Goal: Book appointment/travel/reservation

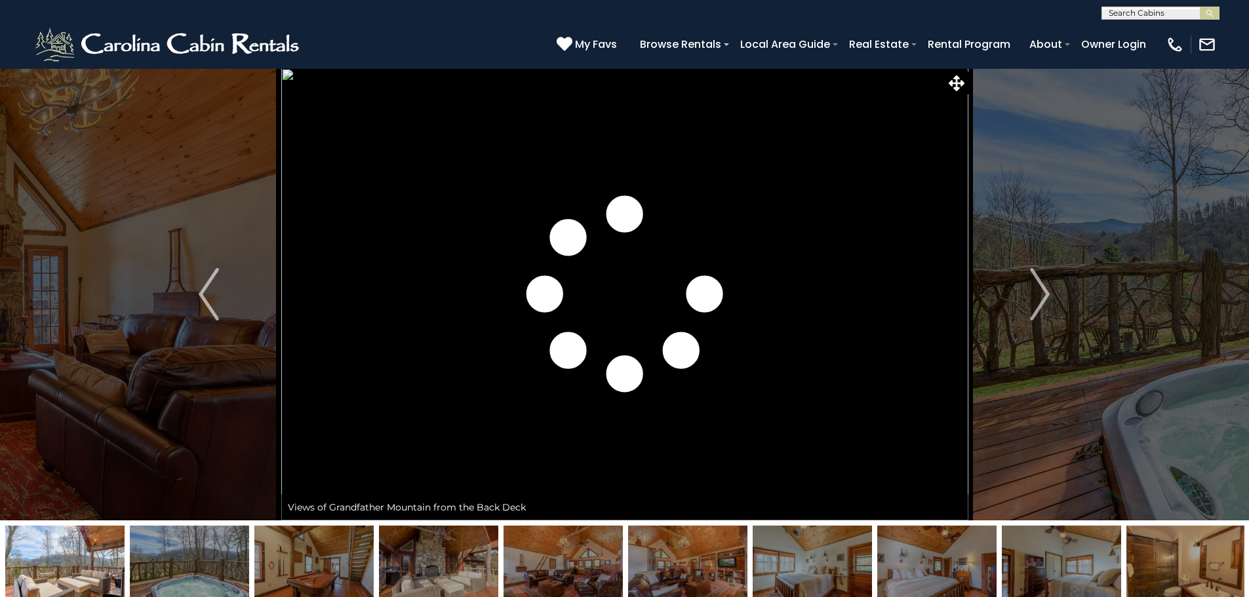
scroll to position [197, 0]
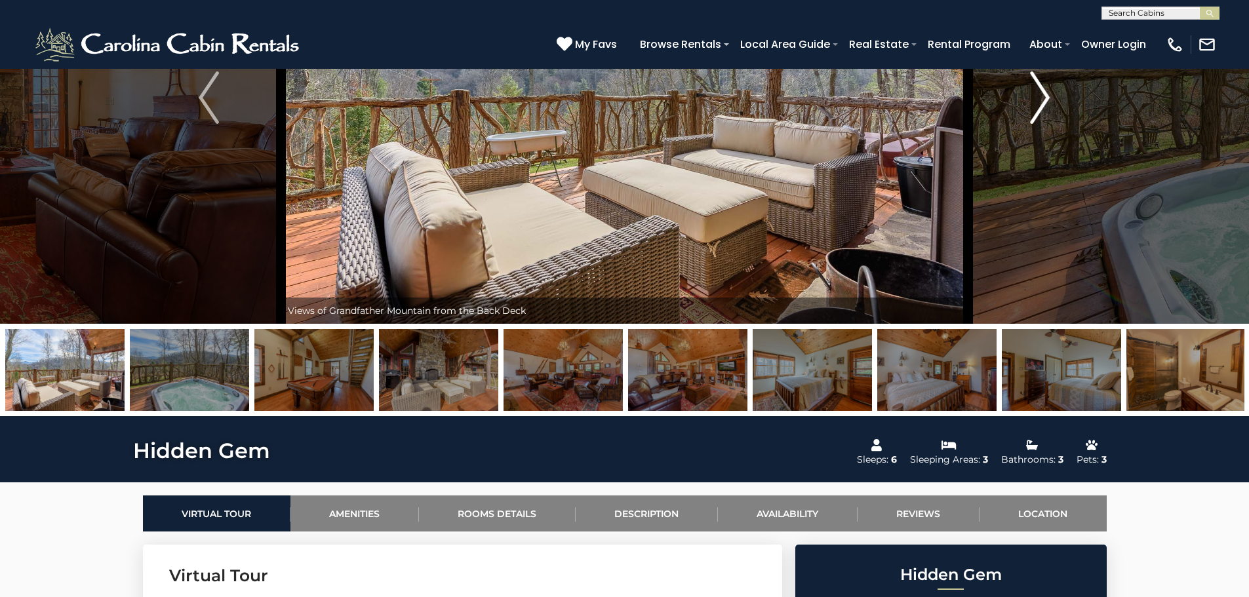
drag, startPoint x: 1056, startPoint y: 88, endPoint x: 1050, endPoint y: 92, distance: 8.0
click at [1056, 89] on button "Next" at bounding box center [1040, 97] width 144 height 452
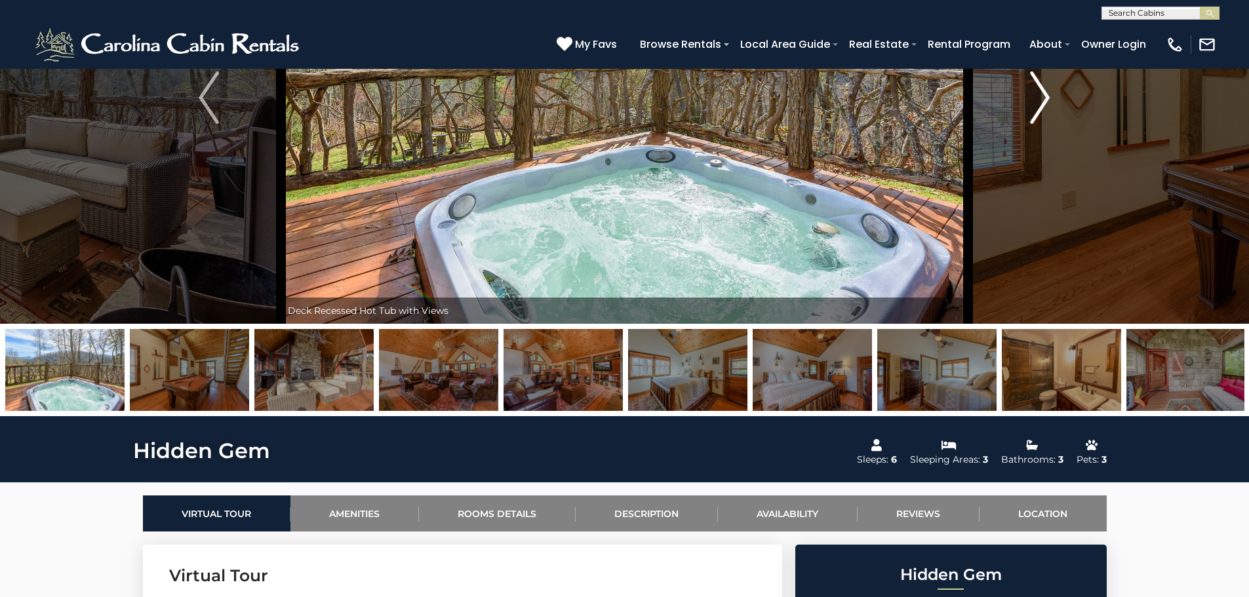
click at [1045, 98] on img "Next" at bounding box center [1040, 97] width 20 height 52
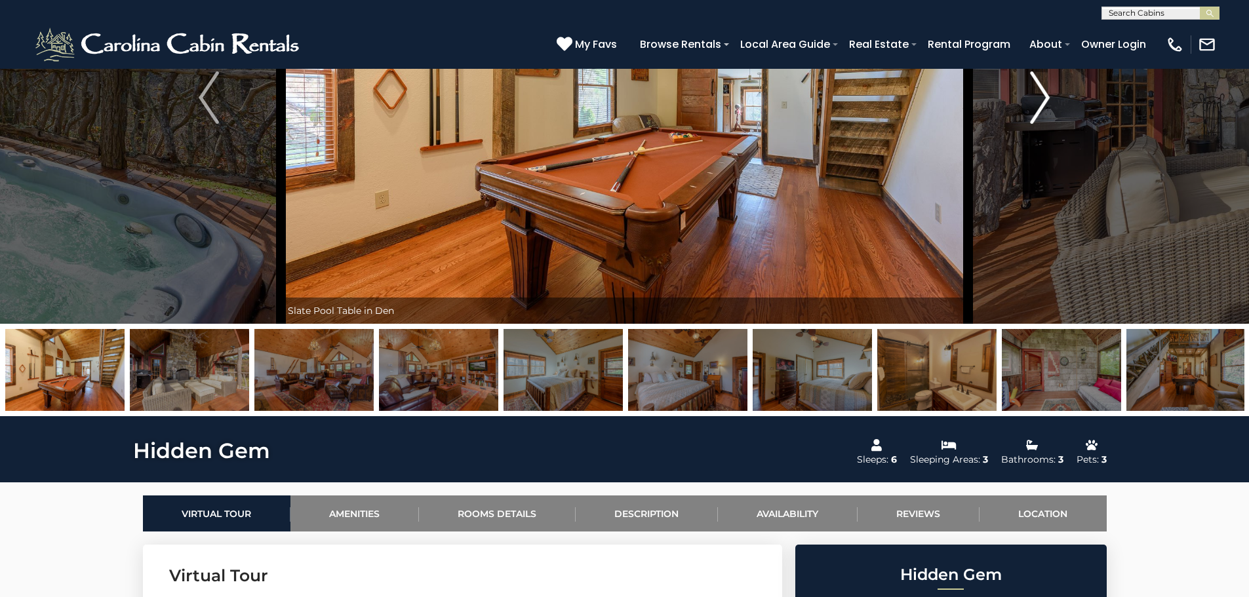
click at [1045, 98] on img "Next" at bounding box center [1040, 97] width 20 height 52
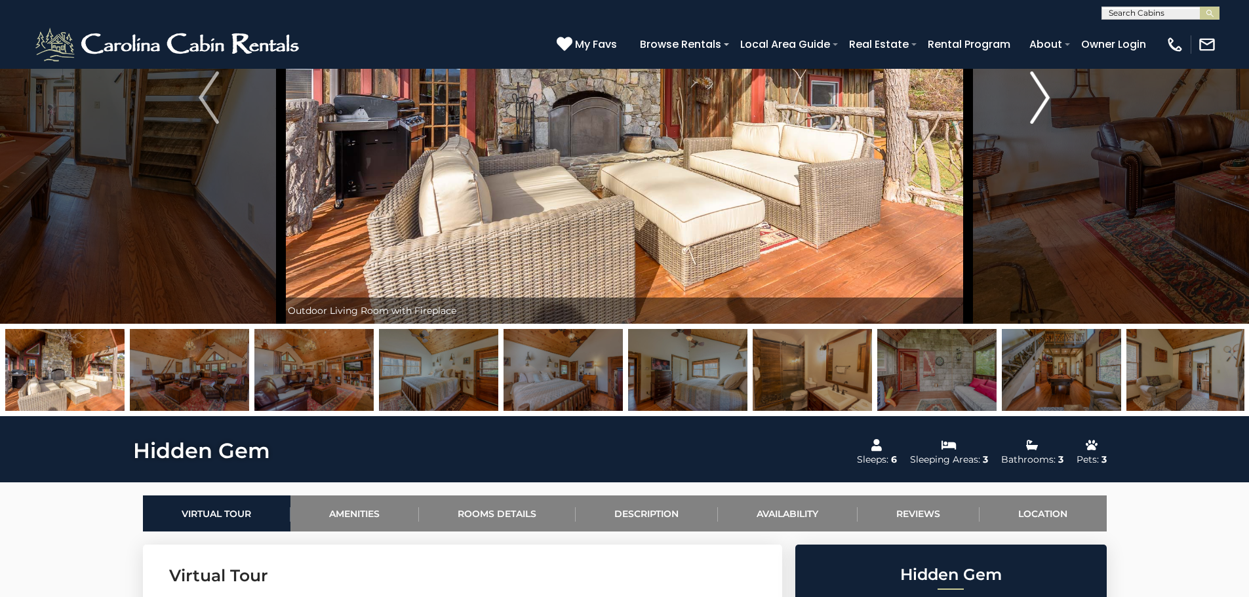
click at [1045, 98] on img "Next" at bounding box center [1040, 97] width 20 height 52
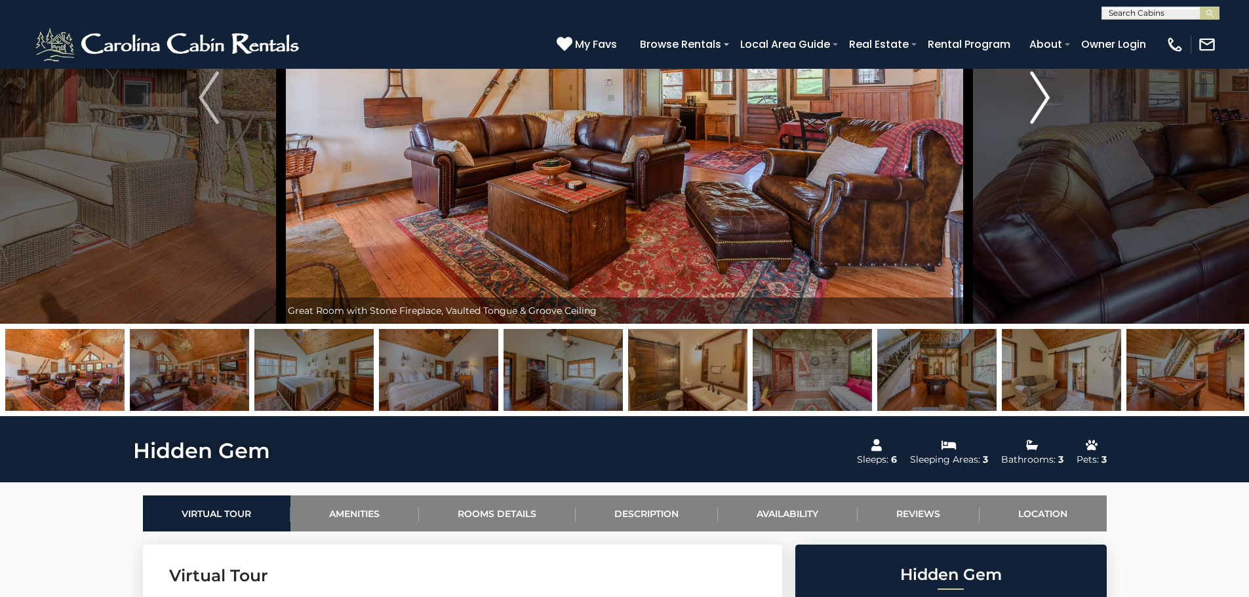
click at [1045, 98] on img "Next" at bounding box center [1040, 97] width 20 height 52
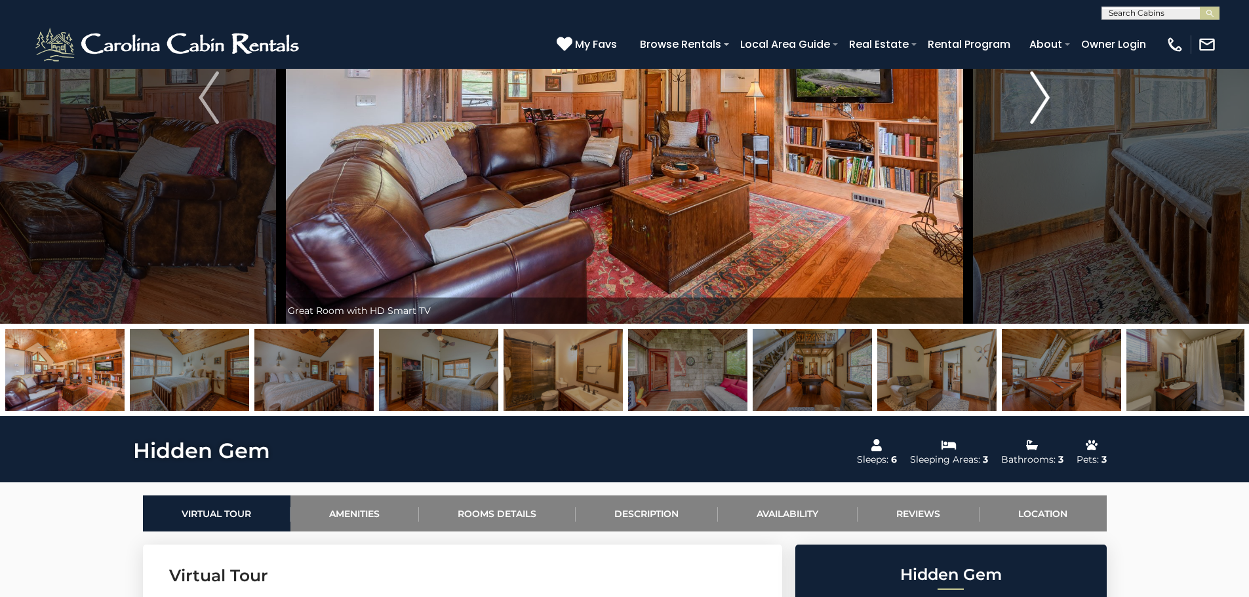
click at [1045, 98] on img "Next" at bounding box center [1040, 97] width 20 height 52
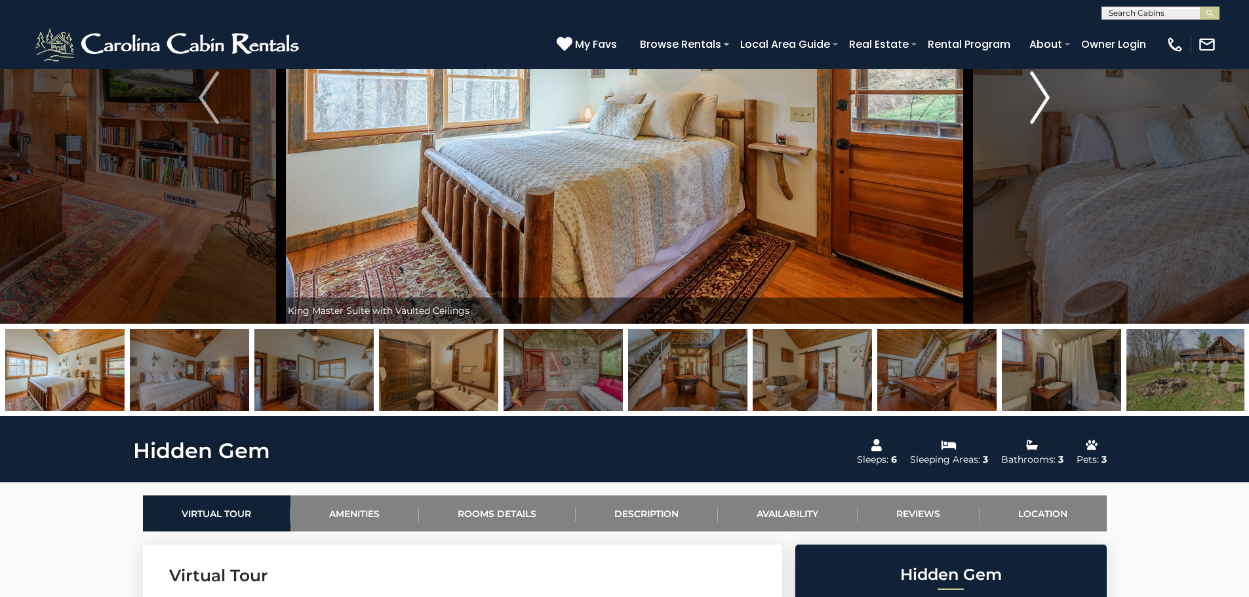
click at [1045, 98] on img "Next" at bounding box center [1040, 97] width 20 height 52
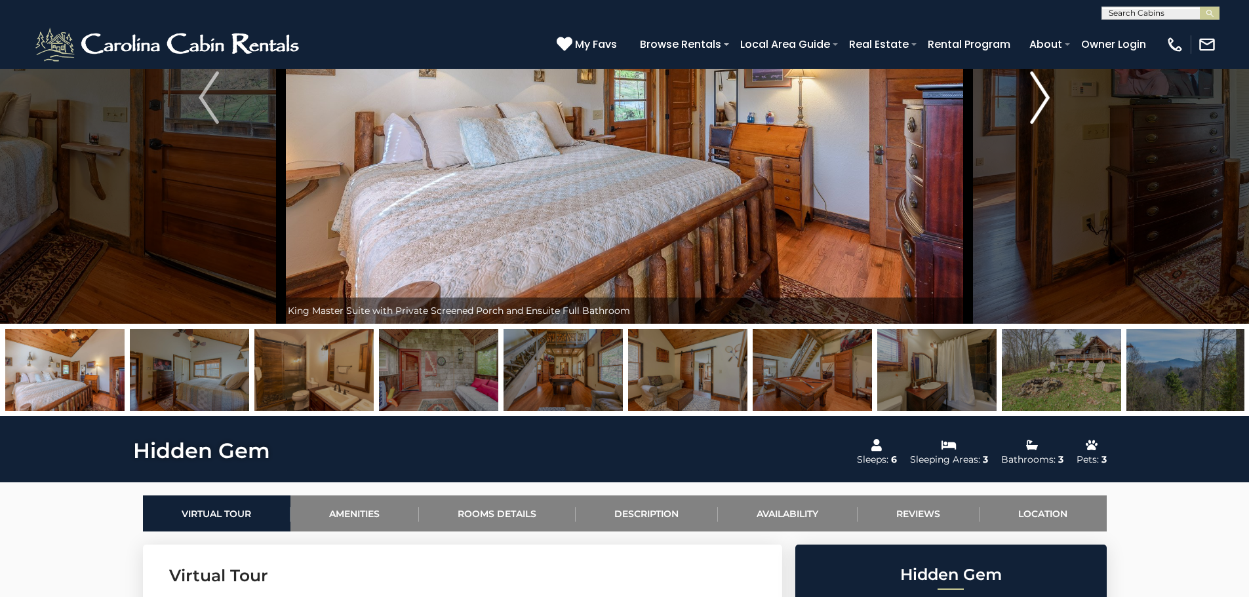
click at [1045, 98] on img "Next" at bounding box center [1040, 97] width 20 height 52
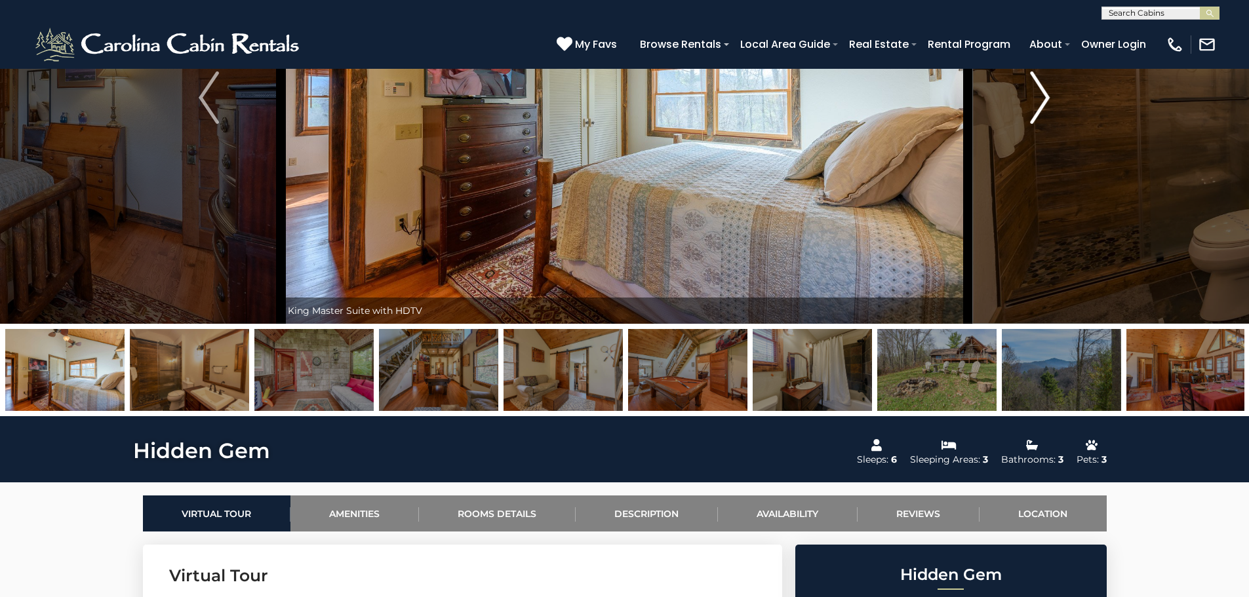
click at [1045, 98] on img "Next" at bounding box center [1040, 97] width 20 height 52
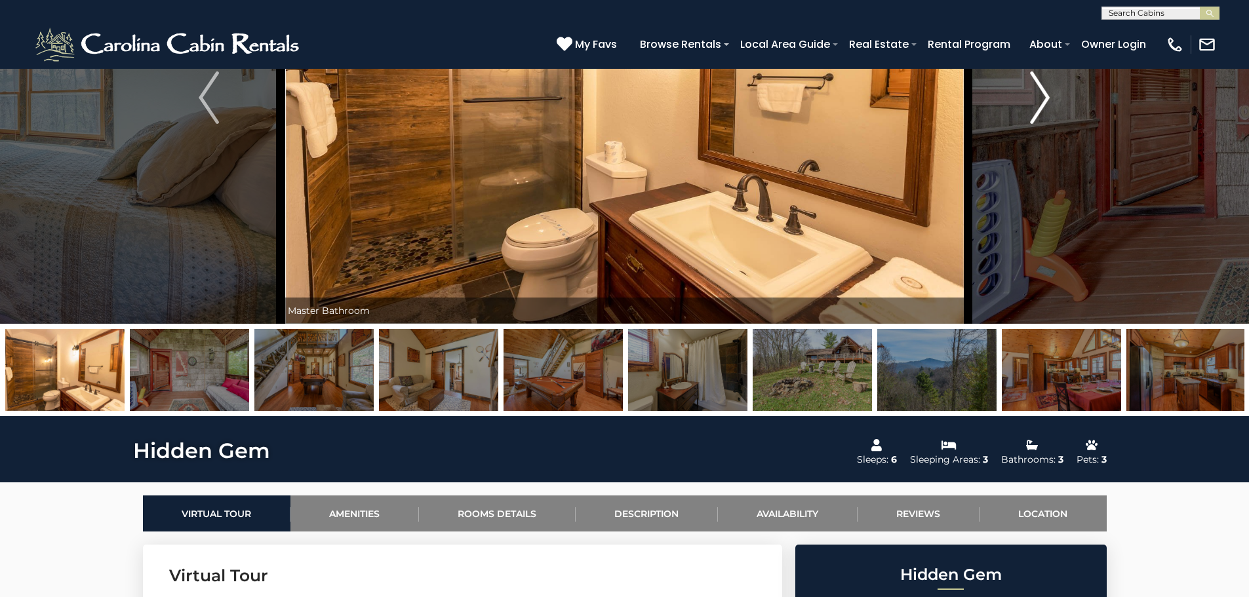
click at [1045, 98] on img "Next" at bounding box center [1040, 97] width 20 height 52
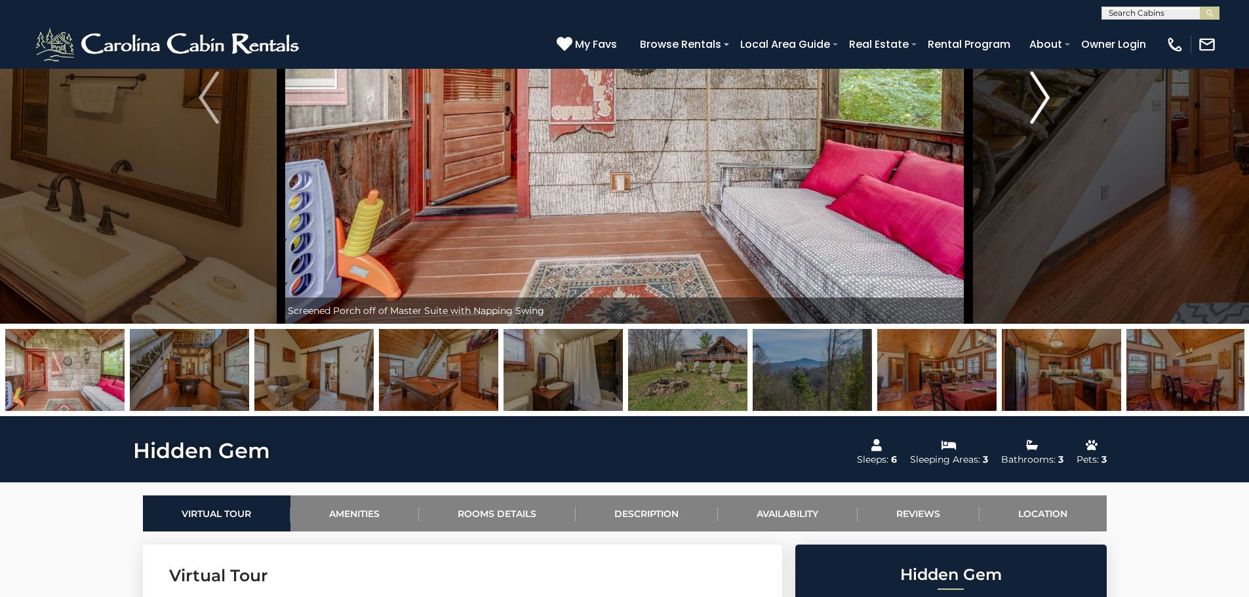
click at [1045, 98] on img "Next" at bounding box center [1040, 97] width 20 height 52
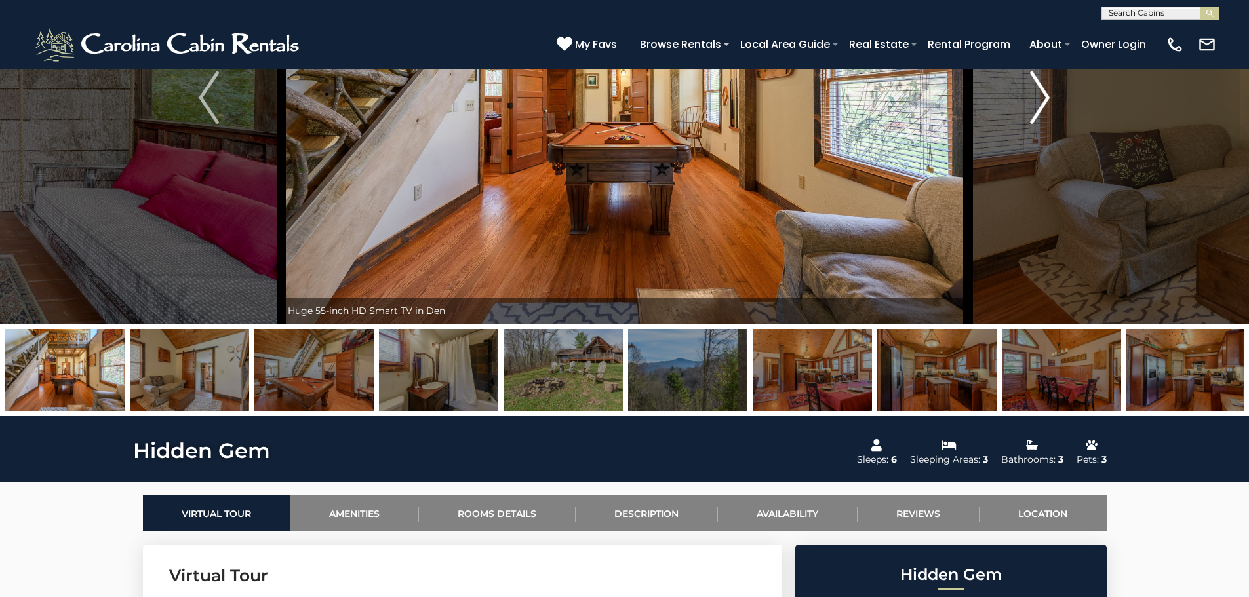
click at [1045, 98] on img "Next" at bounding box center [1040, 97] width 20 height 52
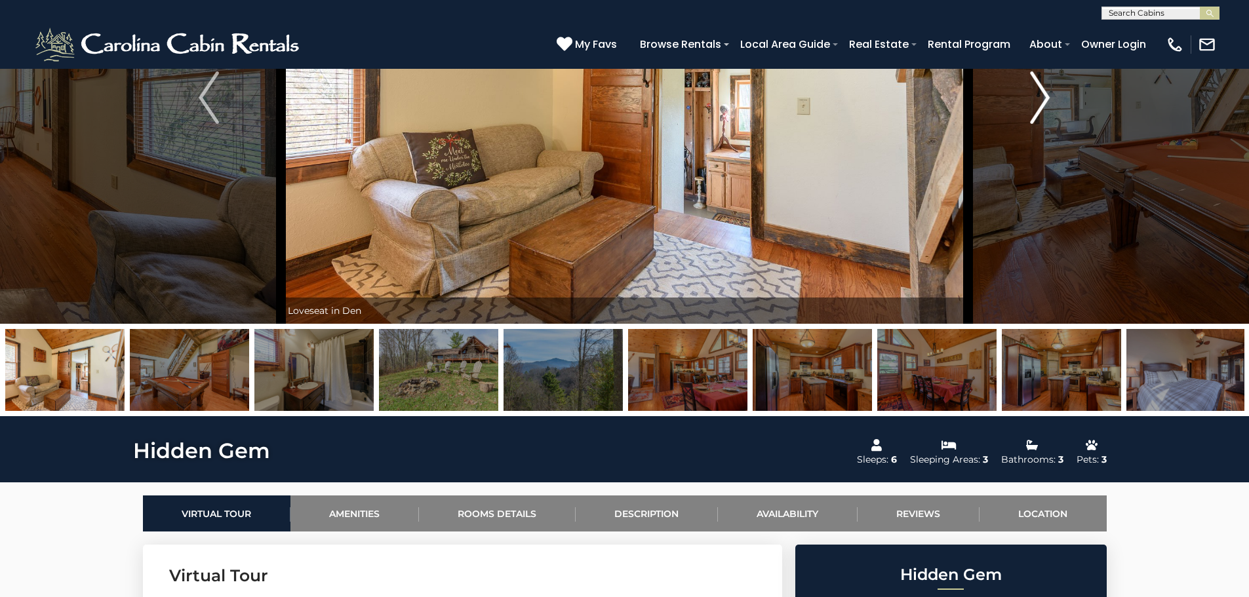
click at [1045, 98] on img "Next" at bounding box center [1040, 97] width 20 height 52
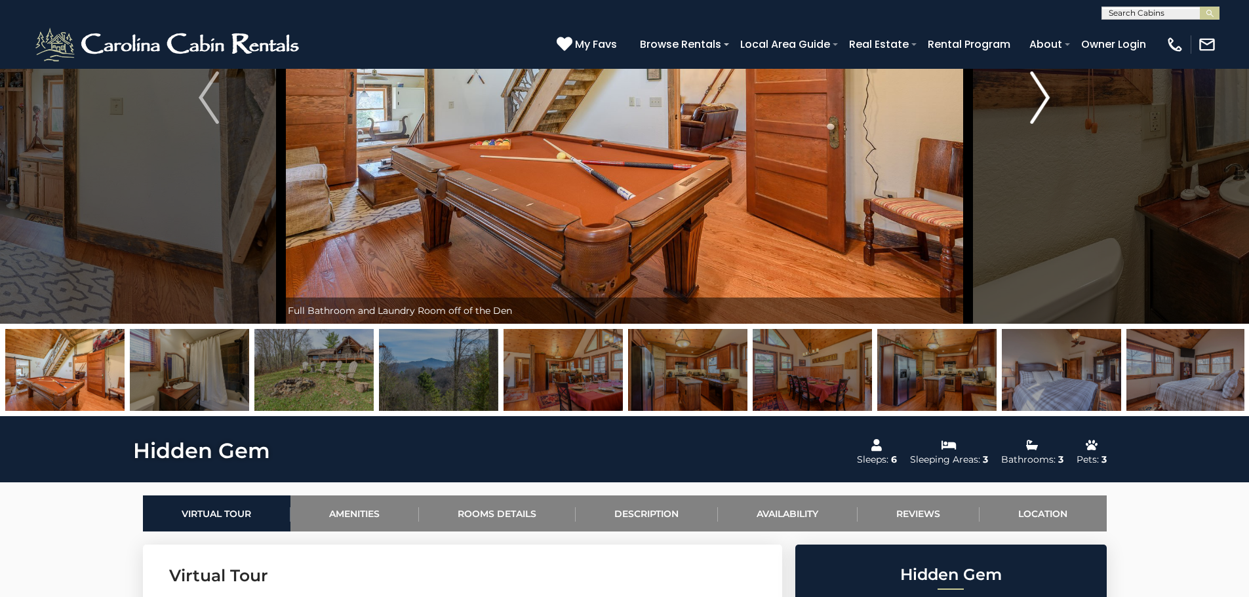
click at [1045, 98] on img "Next" at bounding box center [1040, 97] width 20 height 52
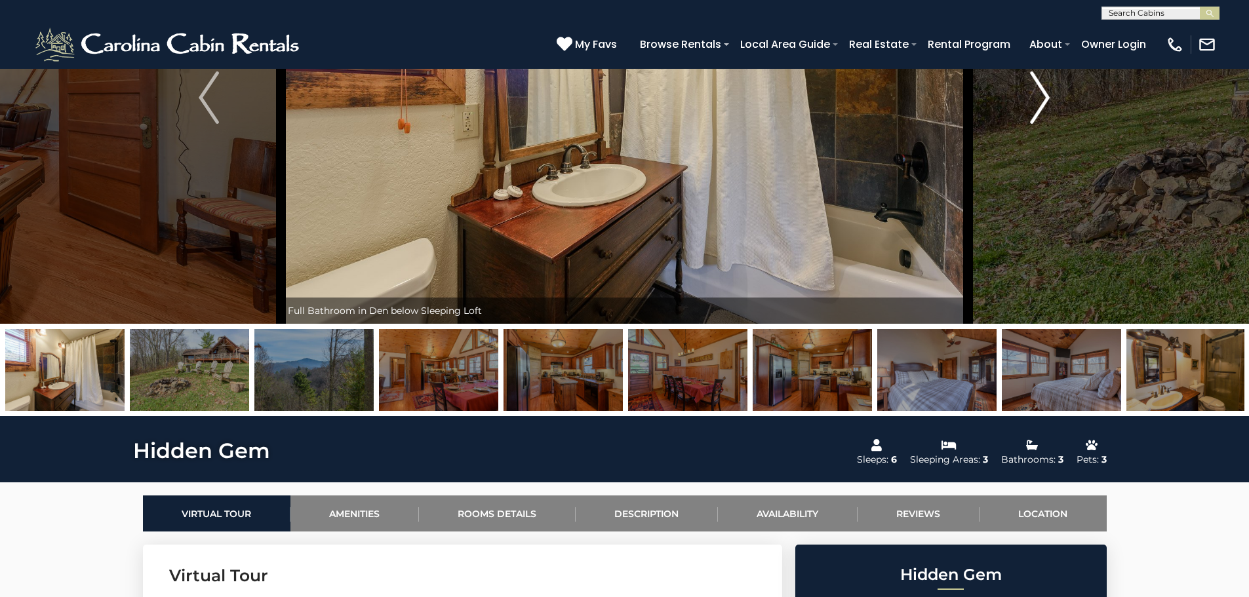
click at [1045, 98] on img "Next" at bounding box center [1040, 97] width 20 height 52
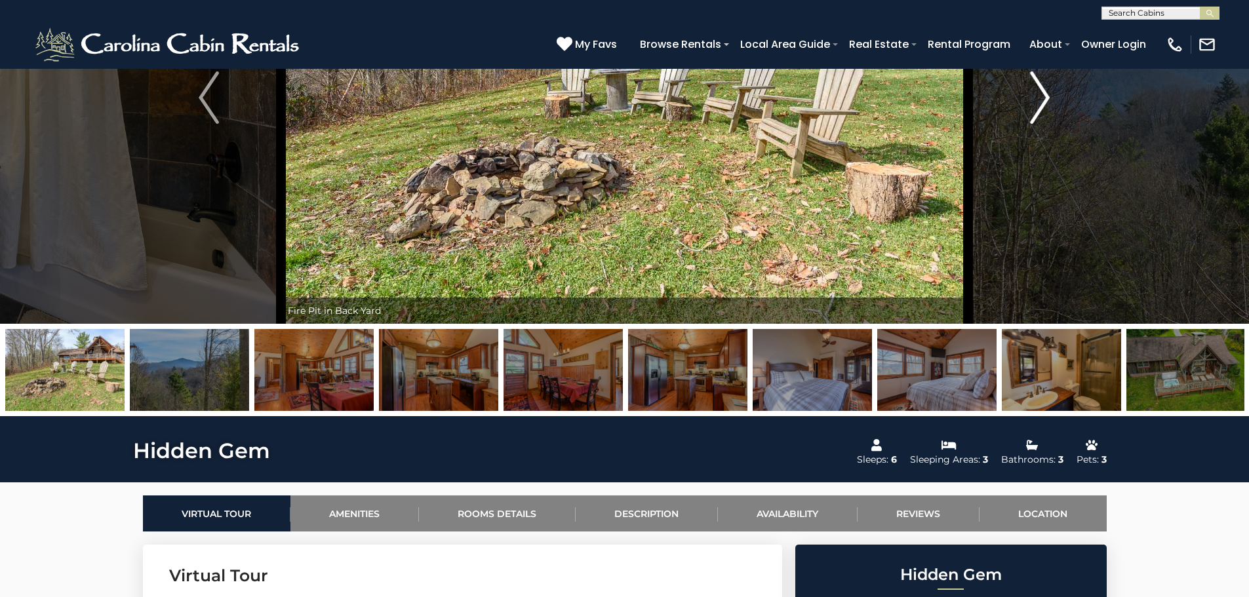
click at [1045, 98] on img "Next" at bounding box center [1040, 97] width 20 height 52
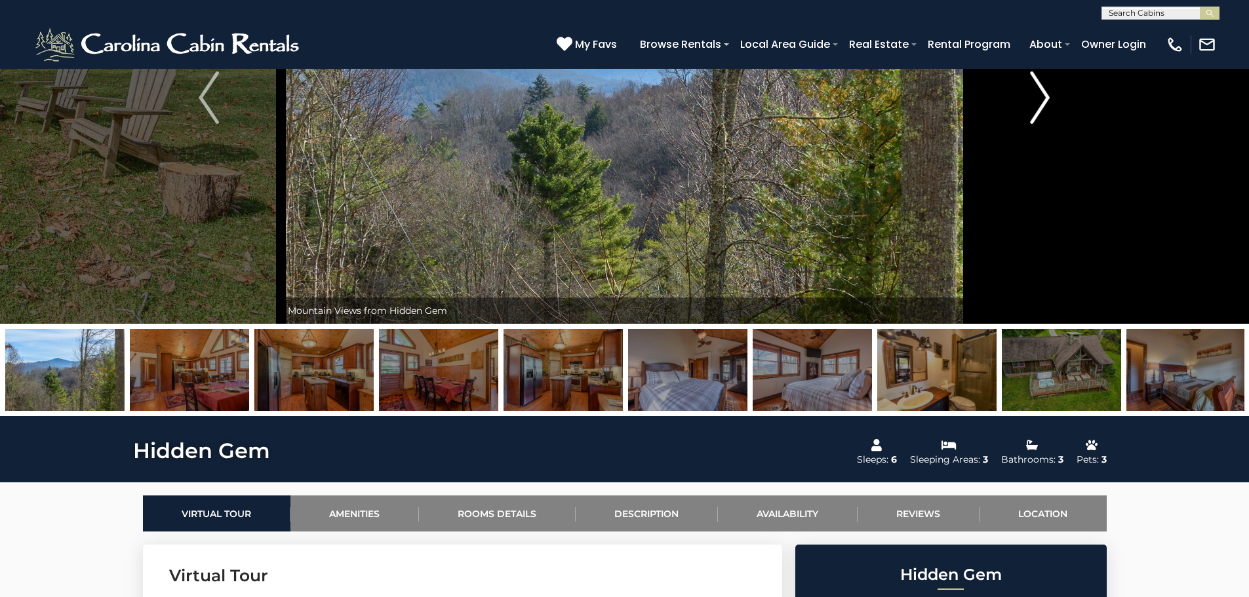
click at [1045, 98] on img "Next" at bounding box center [1040, 97] width 20 height 52
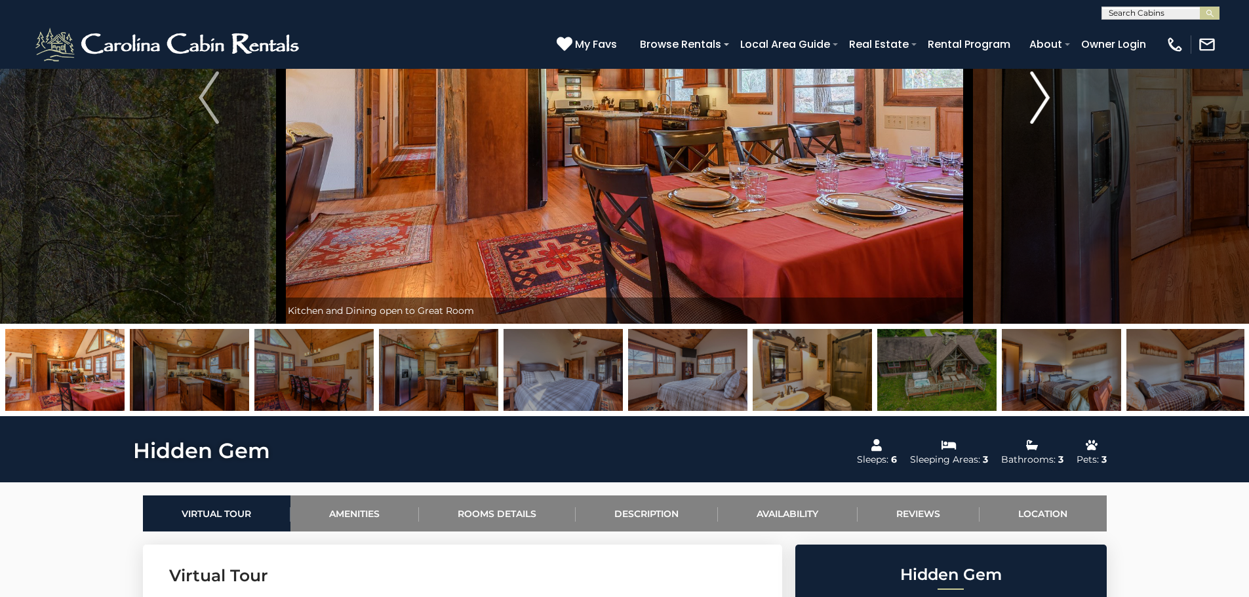
click at [1045, 98] on img "Next" at bounding box center [1040, 97] width 20 height 52
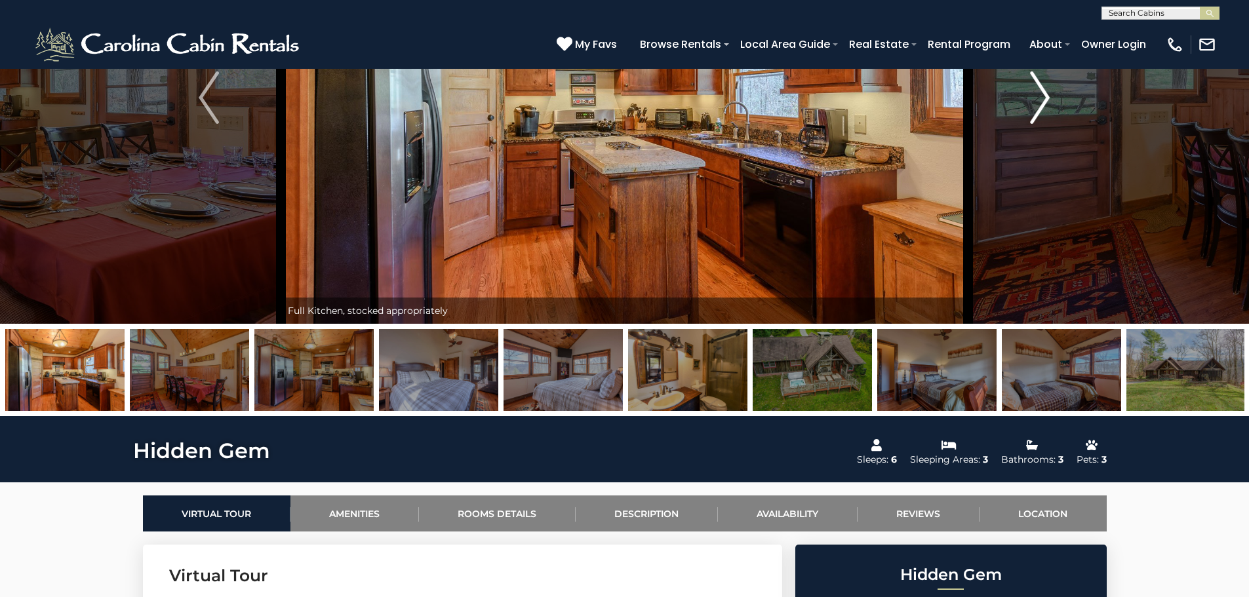
click at [1045, 98] on img "Next" at bounding box center [1040, 97] width 20 height 52
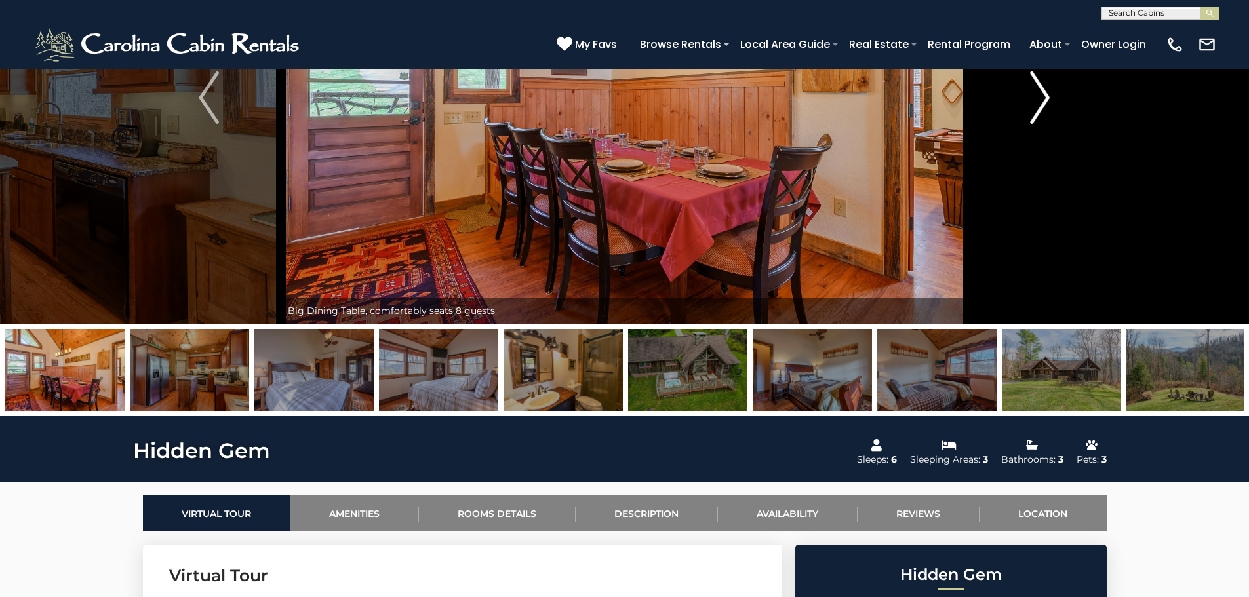
click at [1045, 98] on img "Next" at bounding box center [1040, 97] width 20 height 52
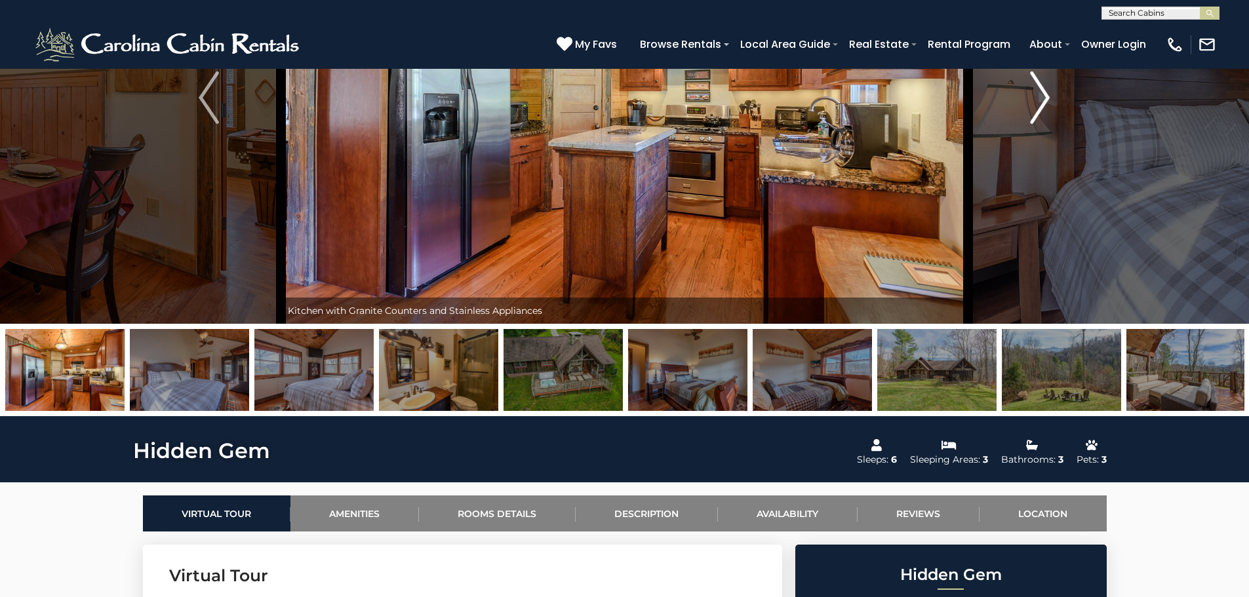
click at [1045, 98] on img "Next" at bounding box center [1040, 97] width 20 height 52
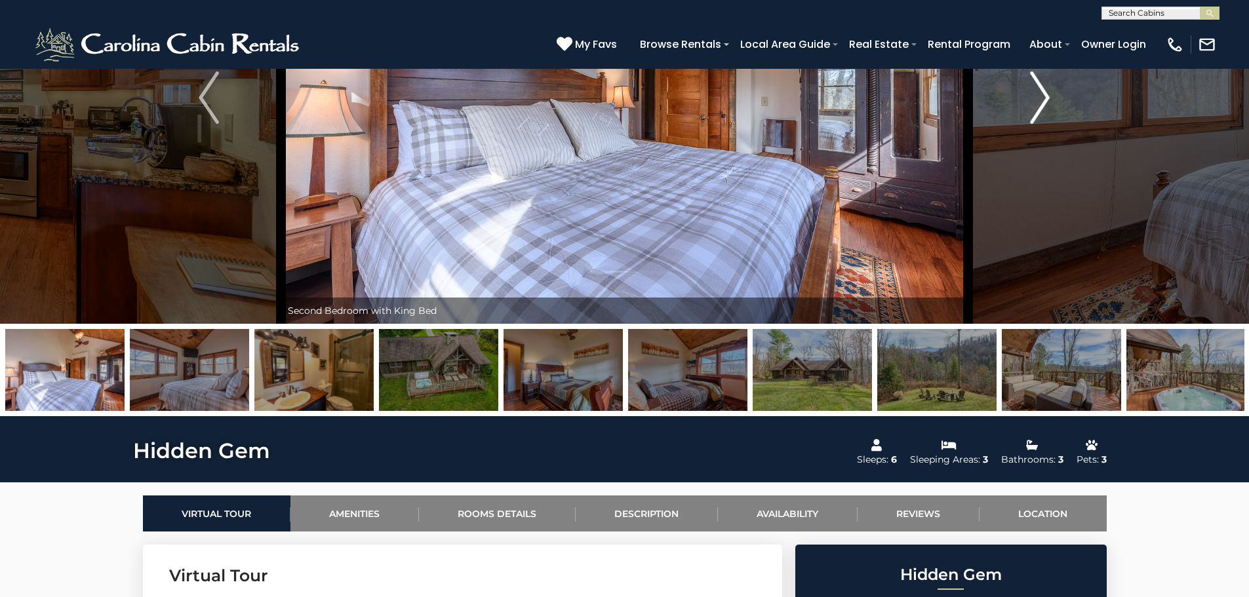
click at [1045, 98] on img "Next" at bounding box center [1040, 97] width 20 height 52
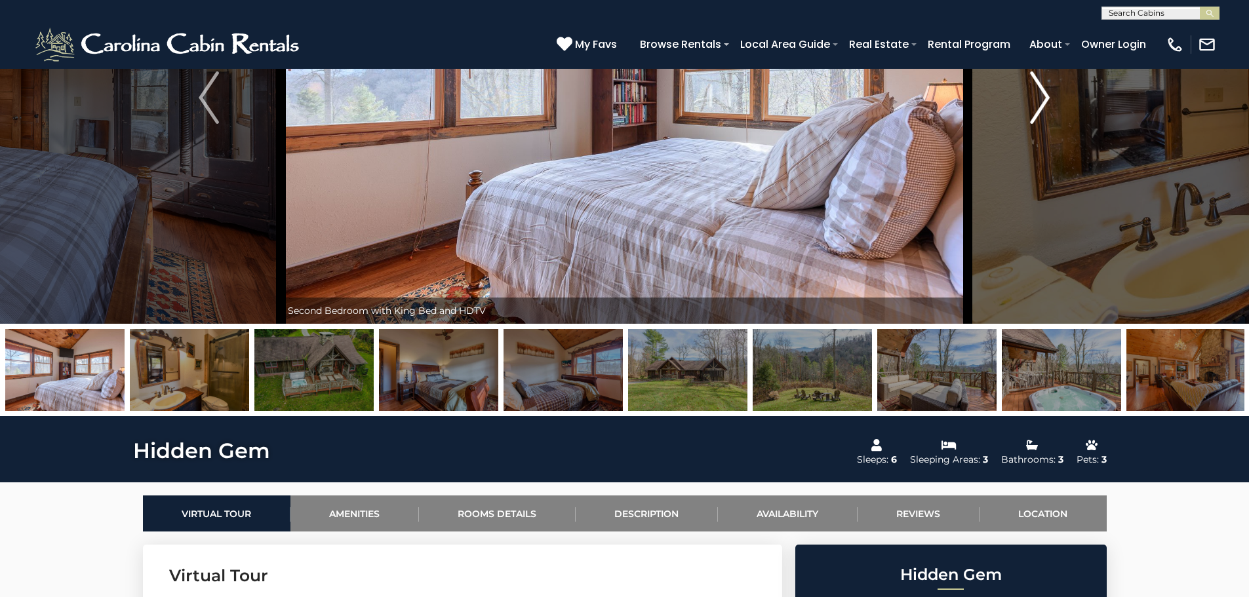
click at [1045, 98] on img "Next" at bounding box center [1040, 97] width 20 height 52
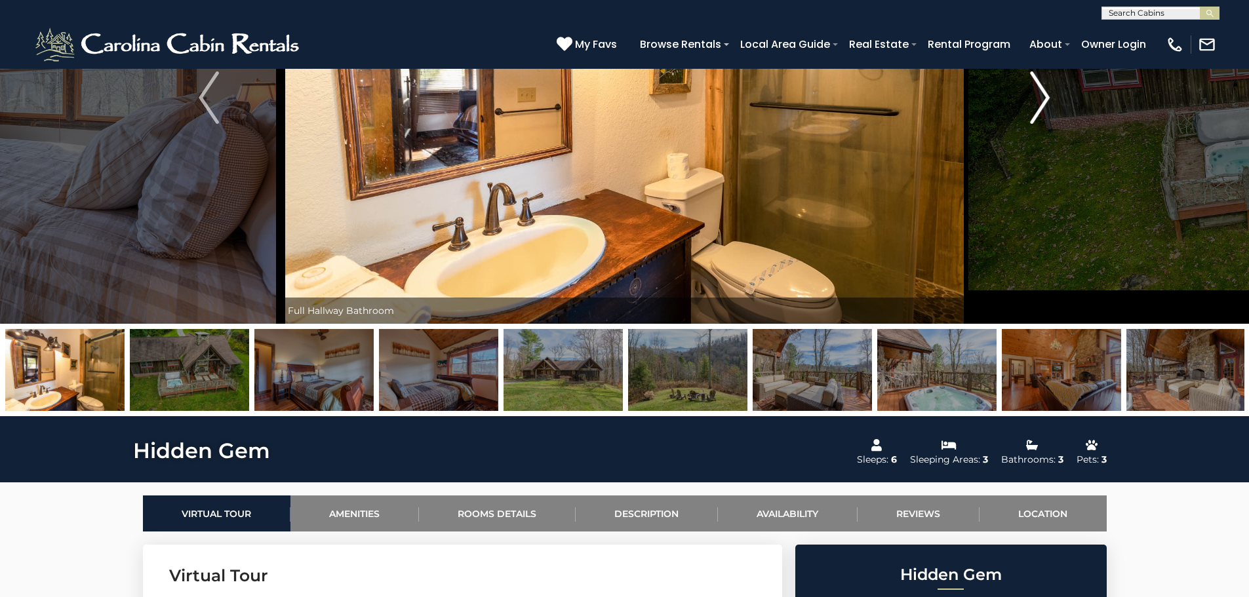
click at [1045, 98] on img "Next" at bounding box center [1040, 97] width 20 height 52
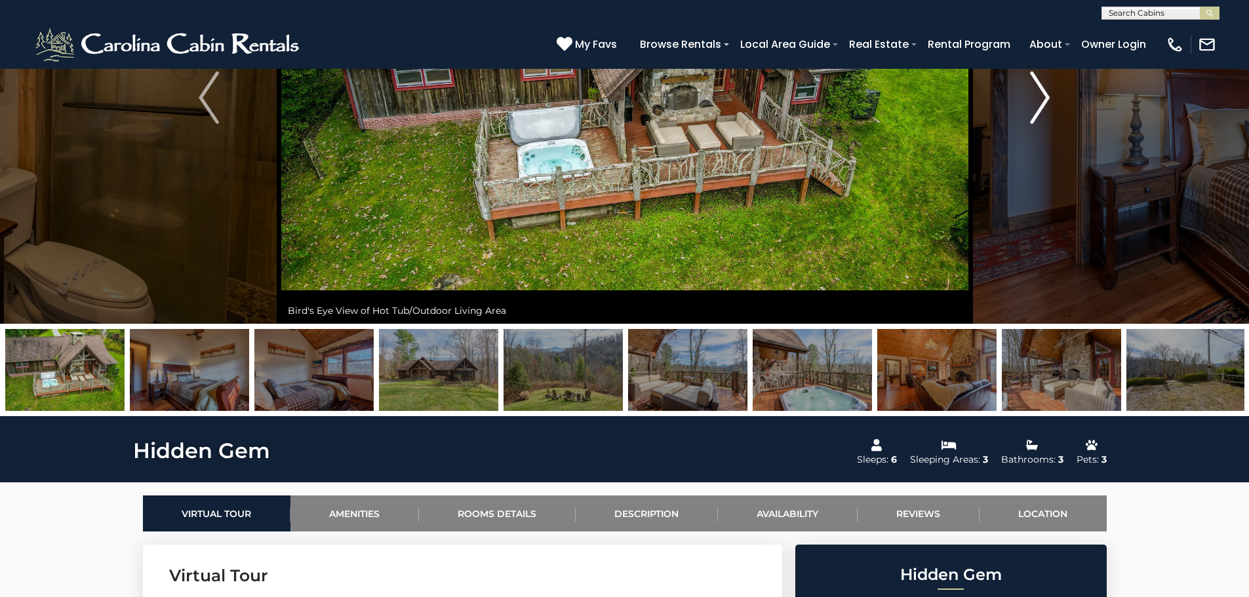
click at [1045, 98] on img "Next" at bounding box center [1040, 97] width 20 height 52
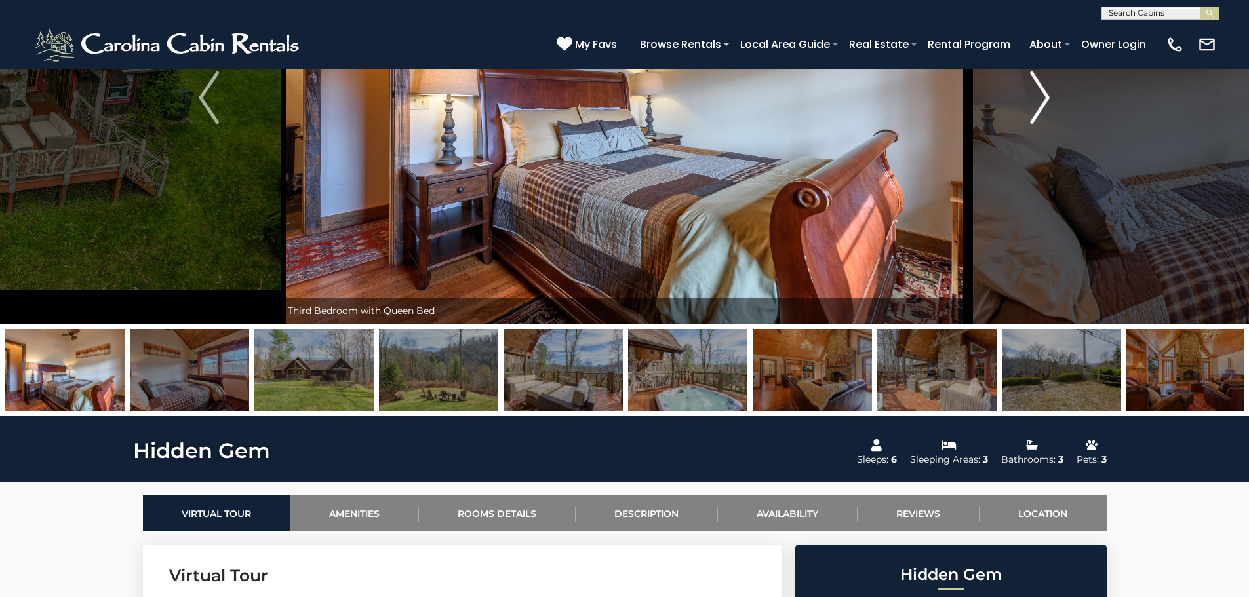
click at [1045, 98] on img "Next" at bounding box center [1040, 97] width 20 height 52
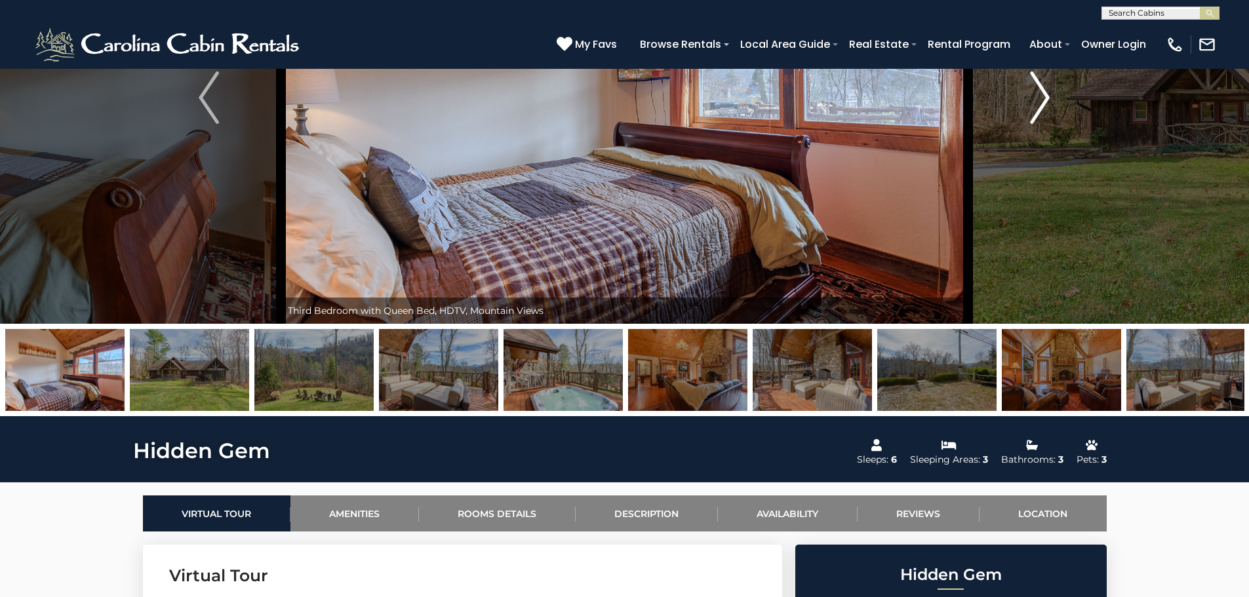
click at [1045, 98] on img "Next" at bounding box center [1040, 97] width 20 height 52
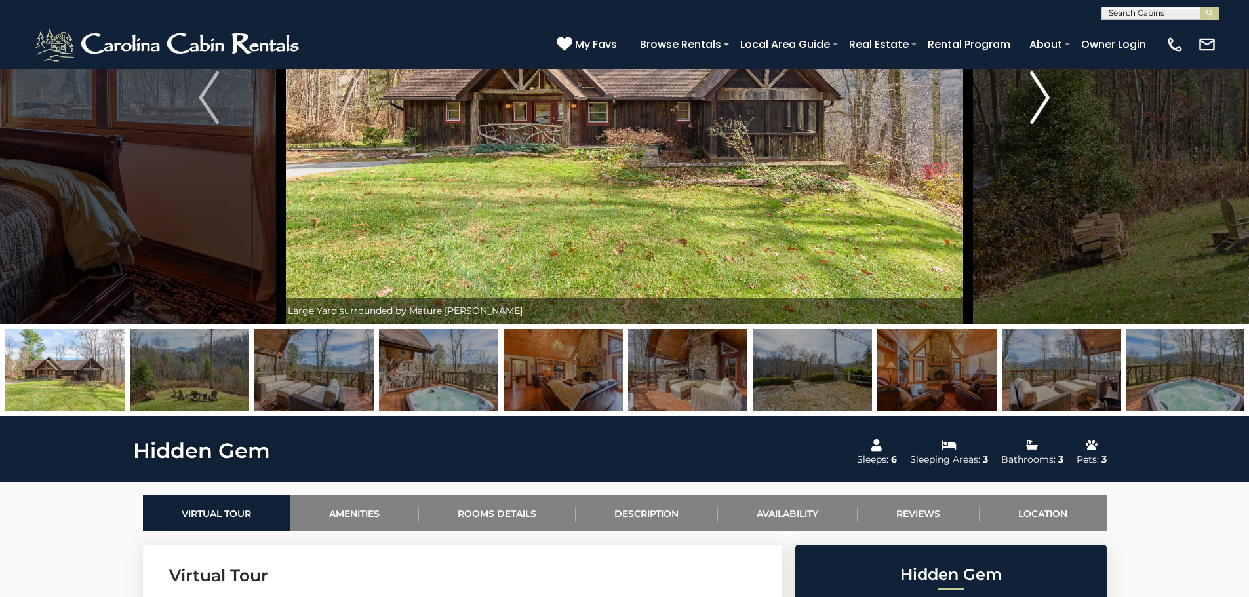
click at [1045, 98] on img "Next" at bounding box center [1040, 97] width 20 height 52
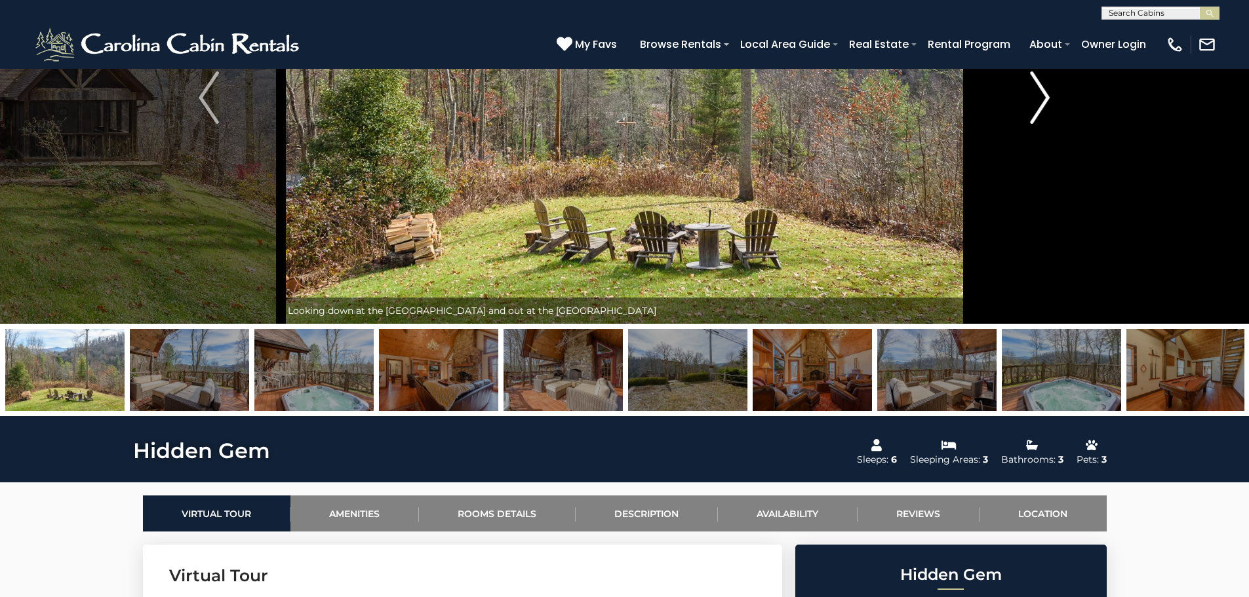
click at [1045, 98] on img "Next" at bounding box center [1040, 97] width 20 height 52
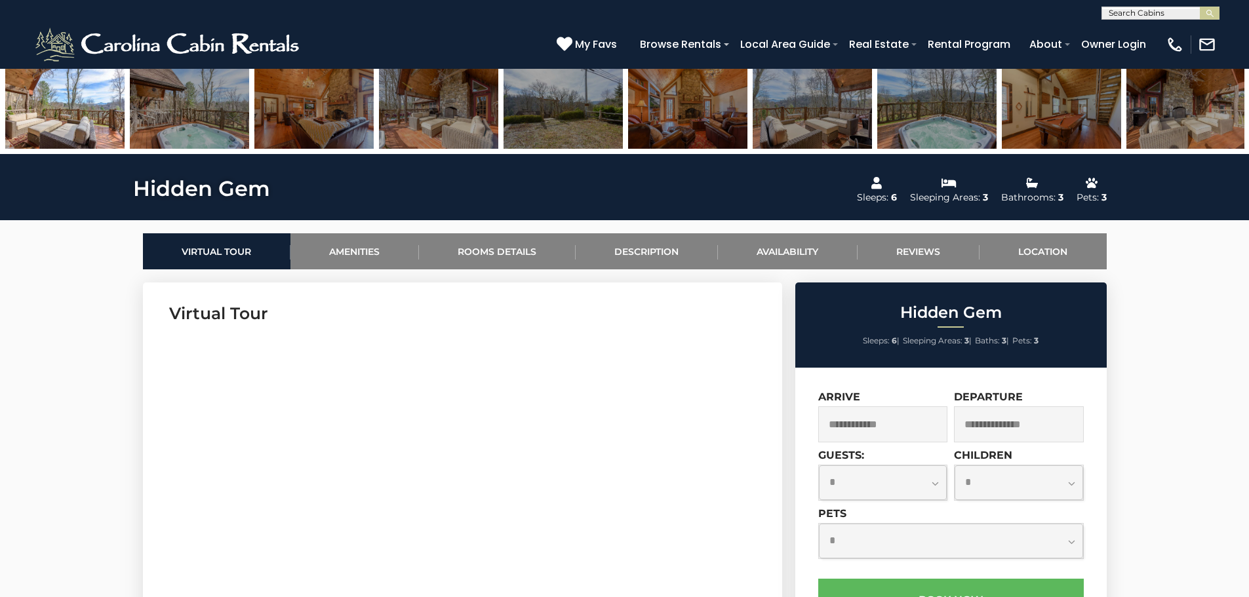
scroll to position [656, 0]
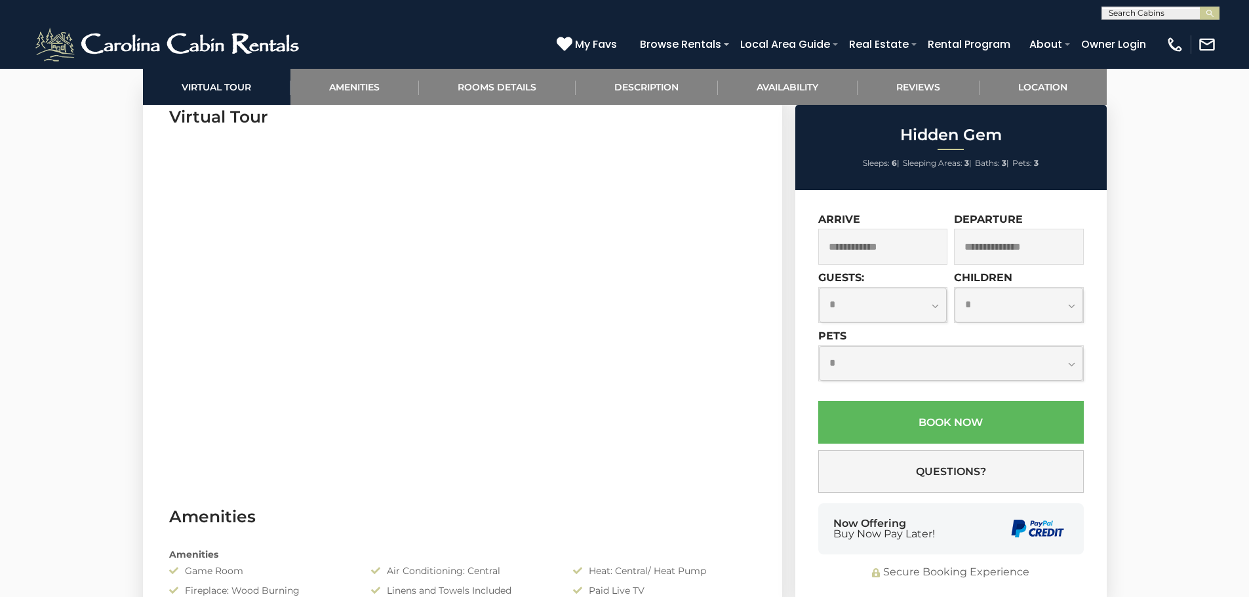
click at [879, 247] on input "text" at bounding box center [883, 247] width 130 height 36
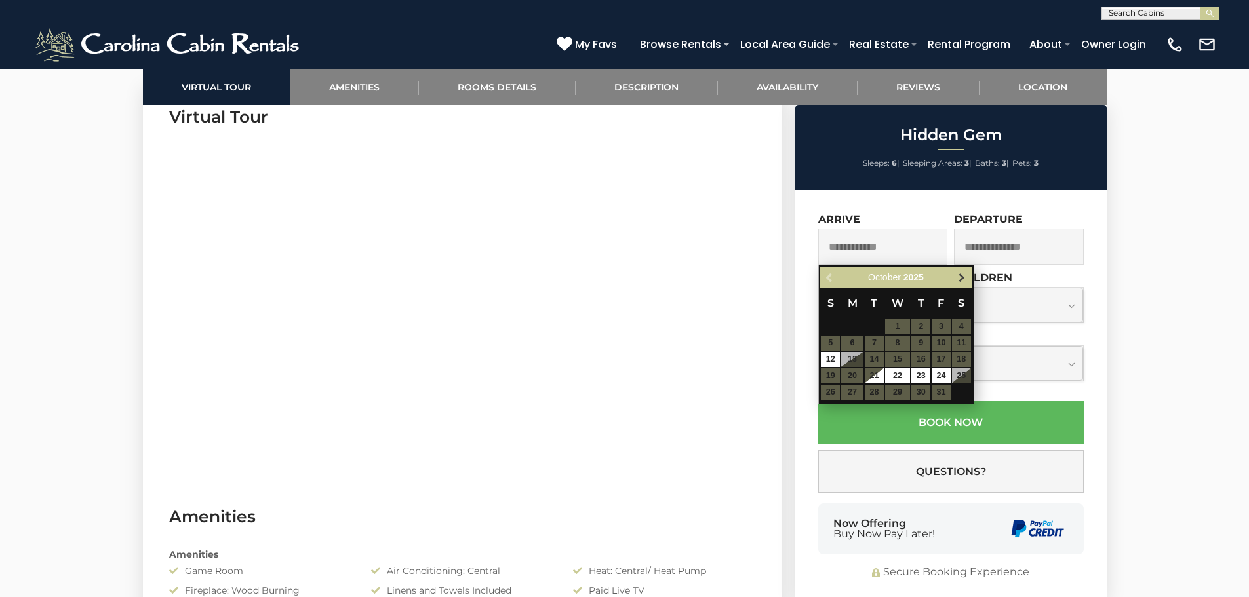
click at [958, 279] on span "Next" at bounding box center [962, 278] width 10 height 10
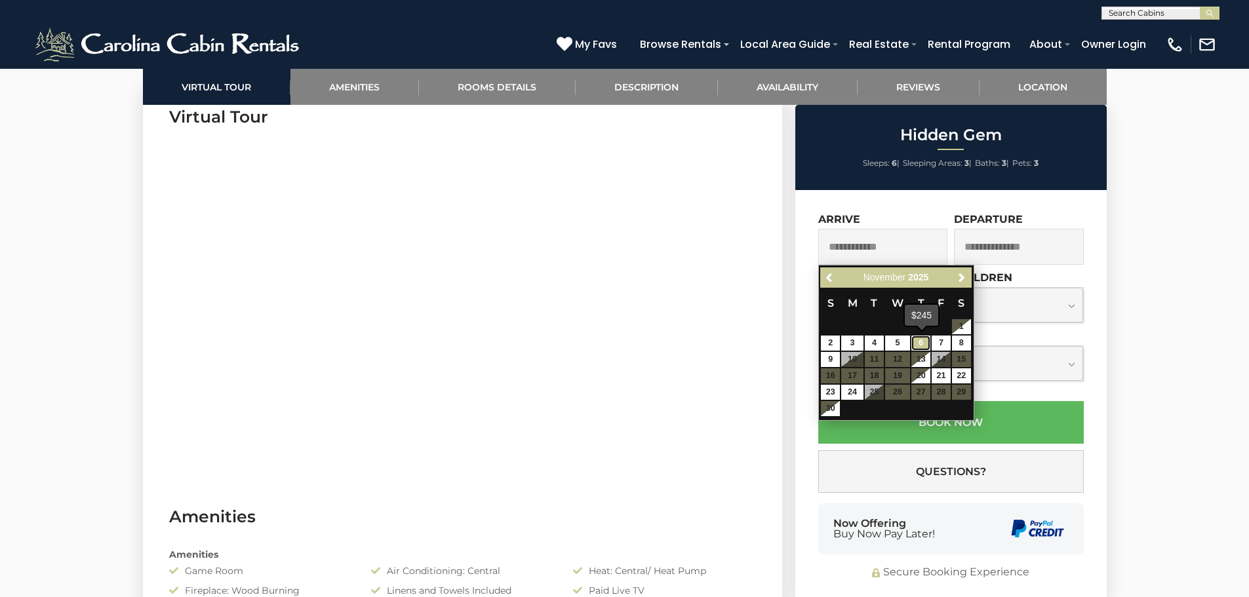
click at [925, 340] on link "6" at bounding box center [920, 343] width 19 height 15
type input "**********"
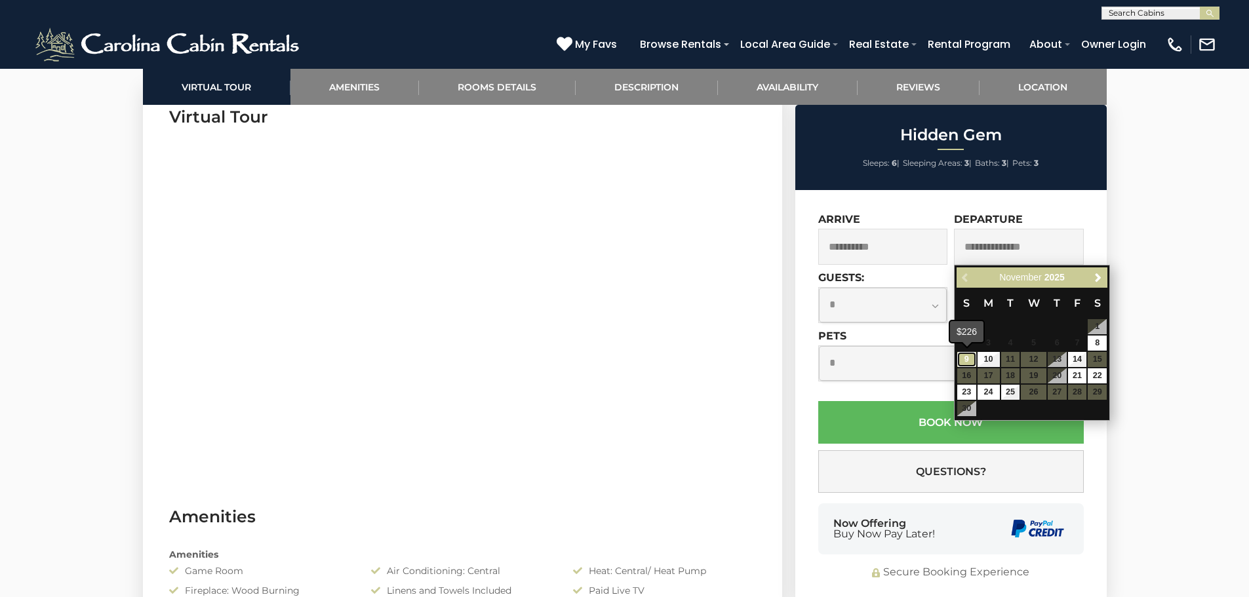
click at [969, 360] on link "9" at bounding box center [966, 359] width 19 height 15
type input "**********"
